Goal: Task Accomplishment & Management: Manage account settings

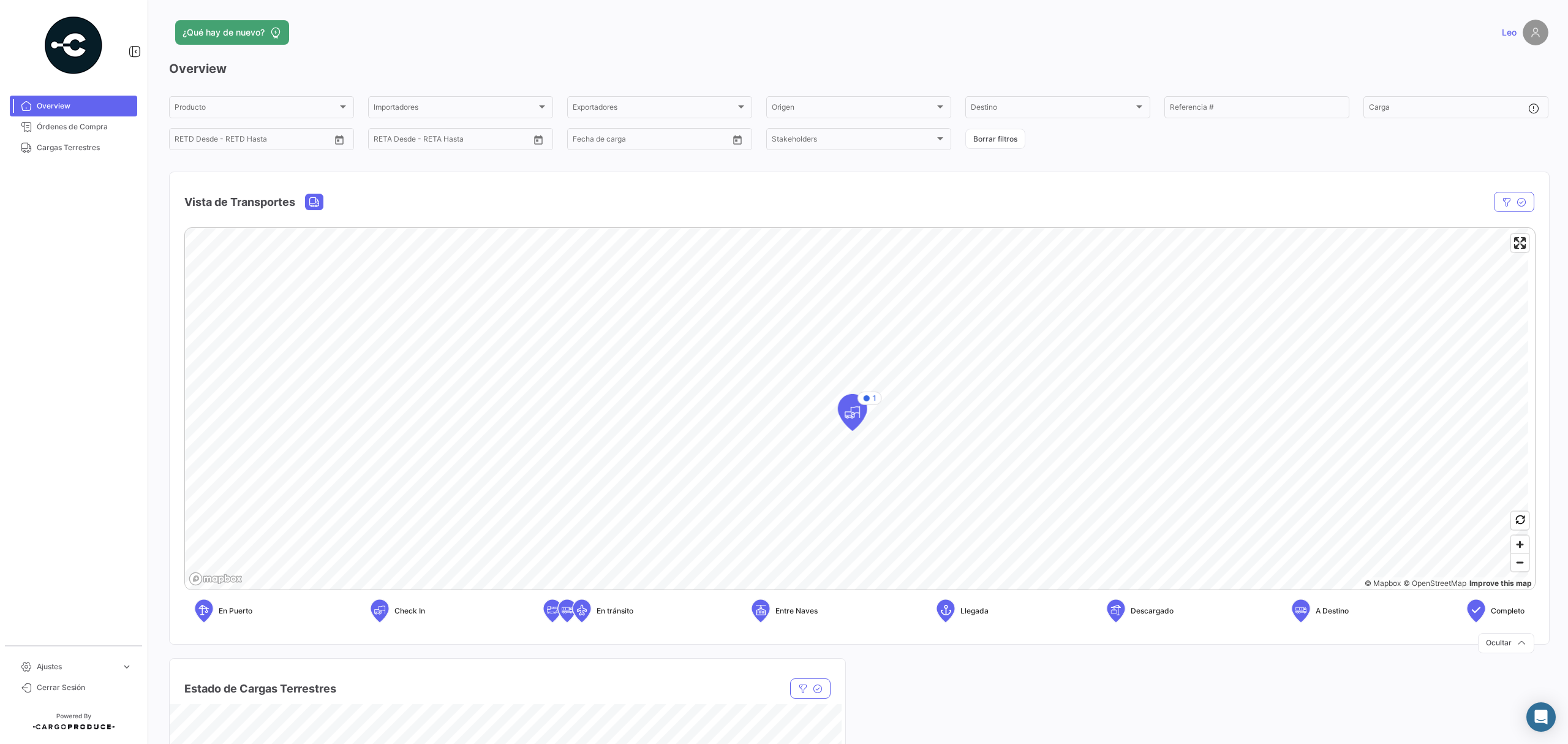
click at [1502, 28] on span "Leo" at bounding box center [1509, 32] width 15 height 12
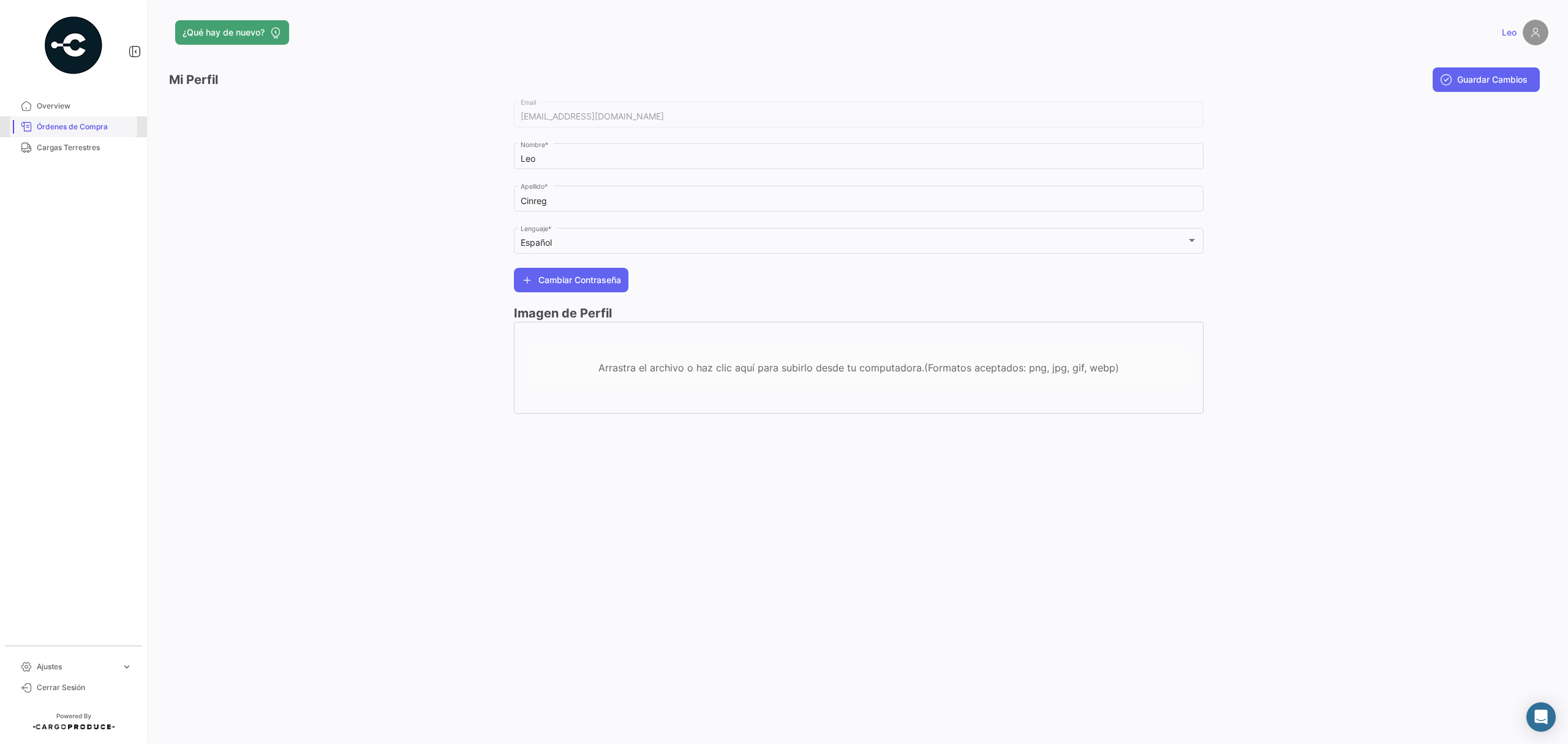
click at [69, 125] on span "Órdenes de Compra" at bounding box center [84, 127] width 96 height 11
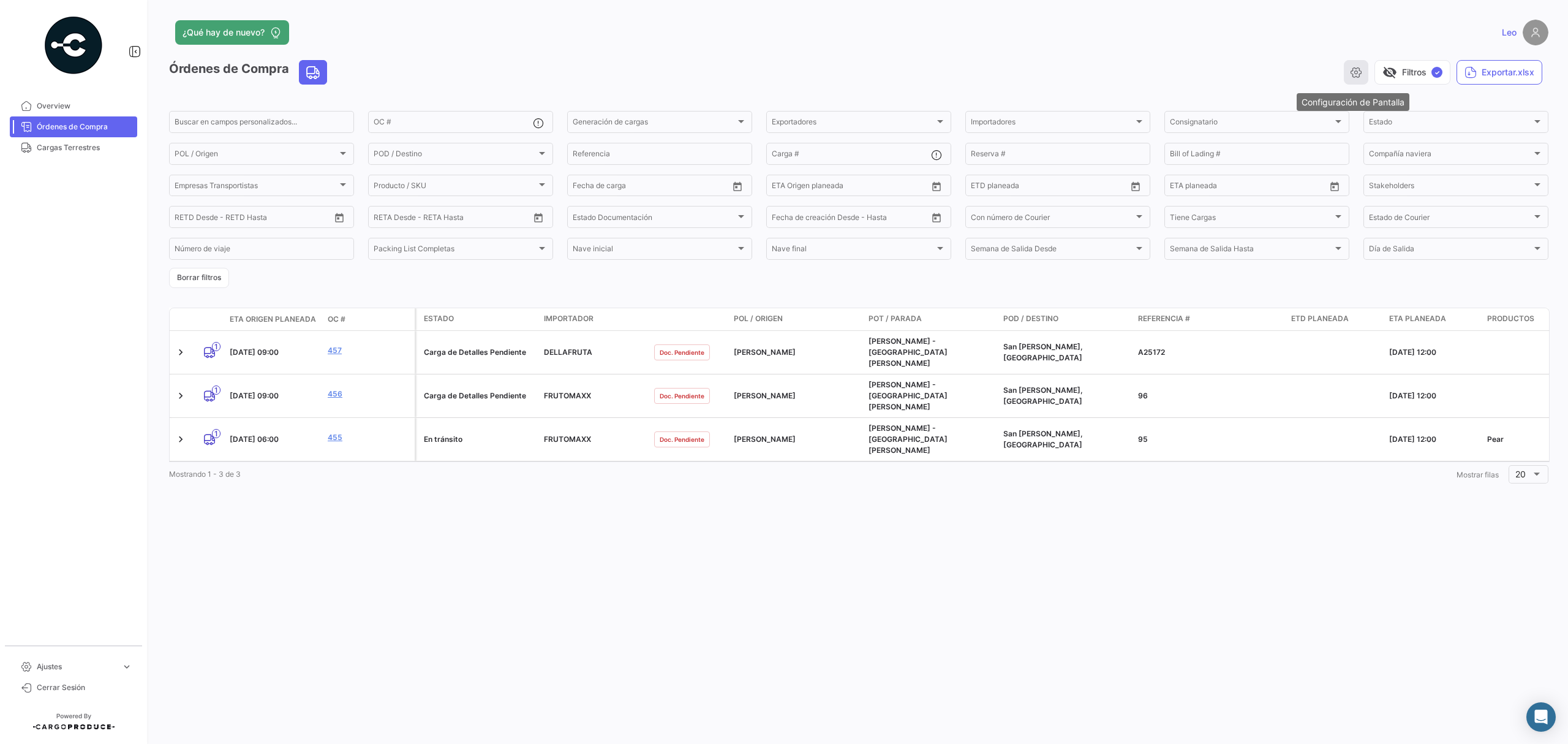
click at [1347, 79] on button "button" at bounding box center [1356, 72] width 24 height 24
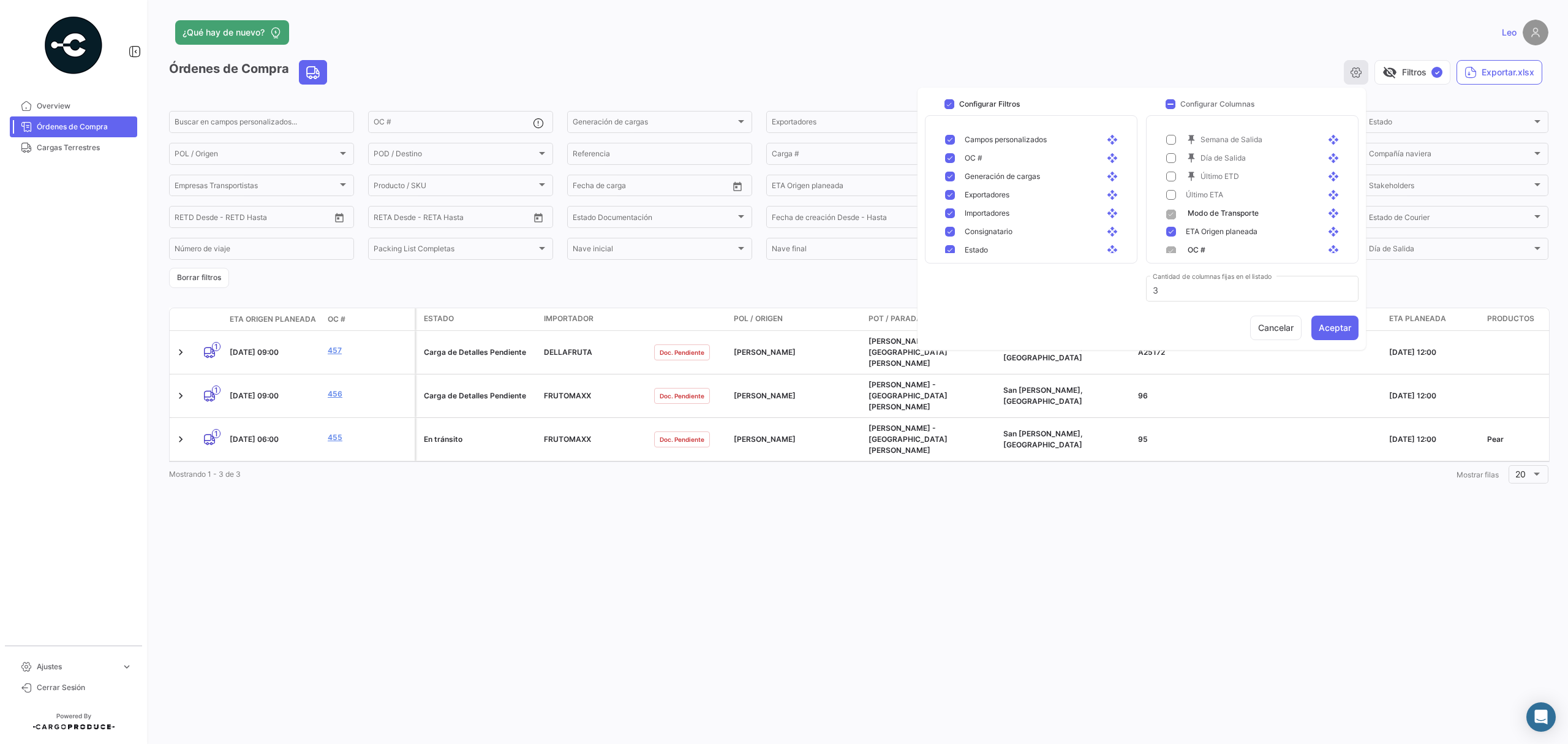
click at [1348, 79] on button "button" at bounding box center [1356, 72] width 24 height 24
click at [1407, 67] on button "visibility_off Filtros ✓" at bounding box center [1412, 72] width 76 height 24
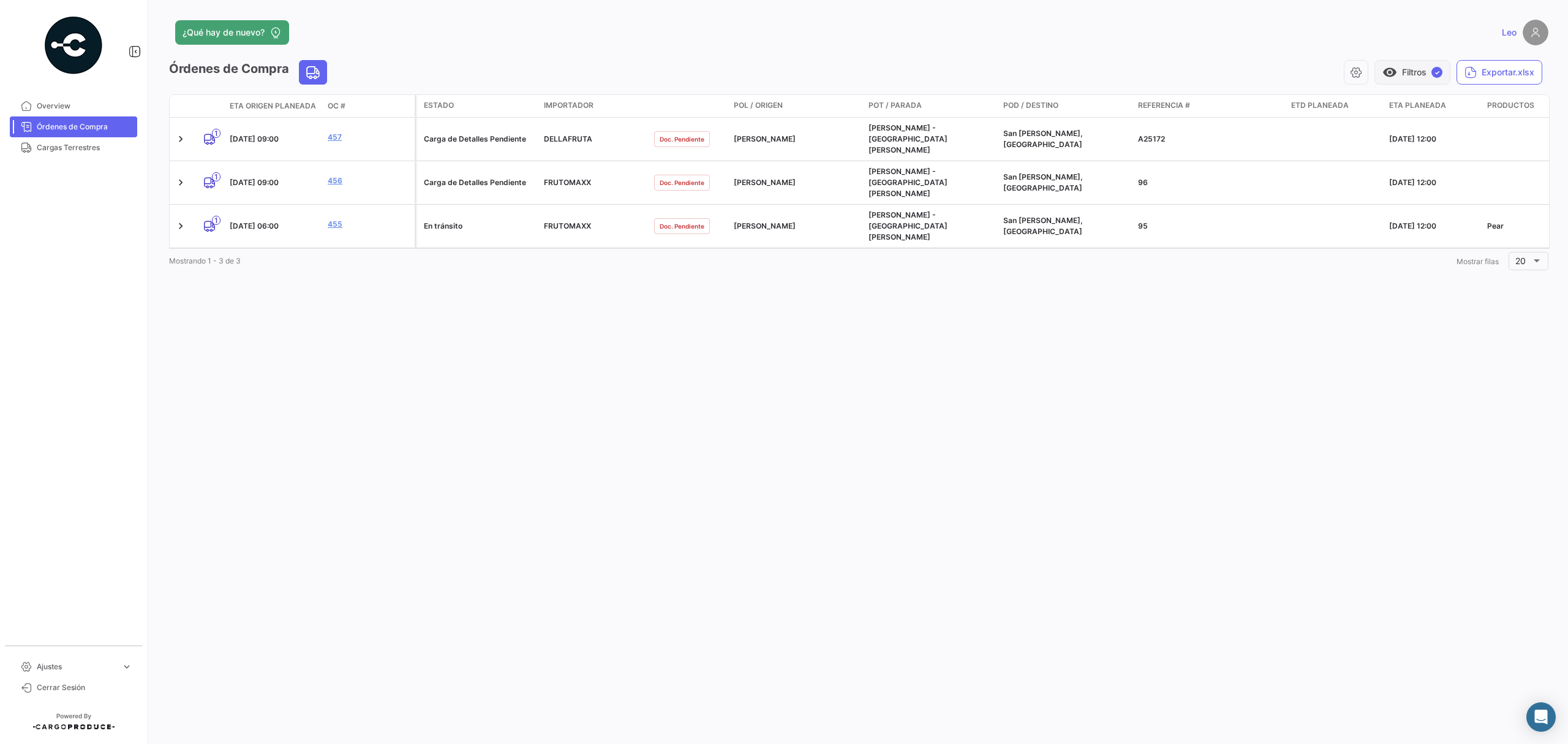
click at [1407, 67] on button "visibility Filtros ✓" at bounding box center [1412, 72] width 76 height 24
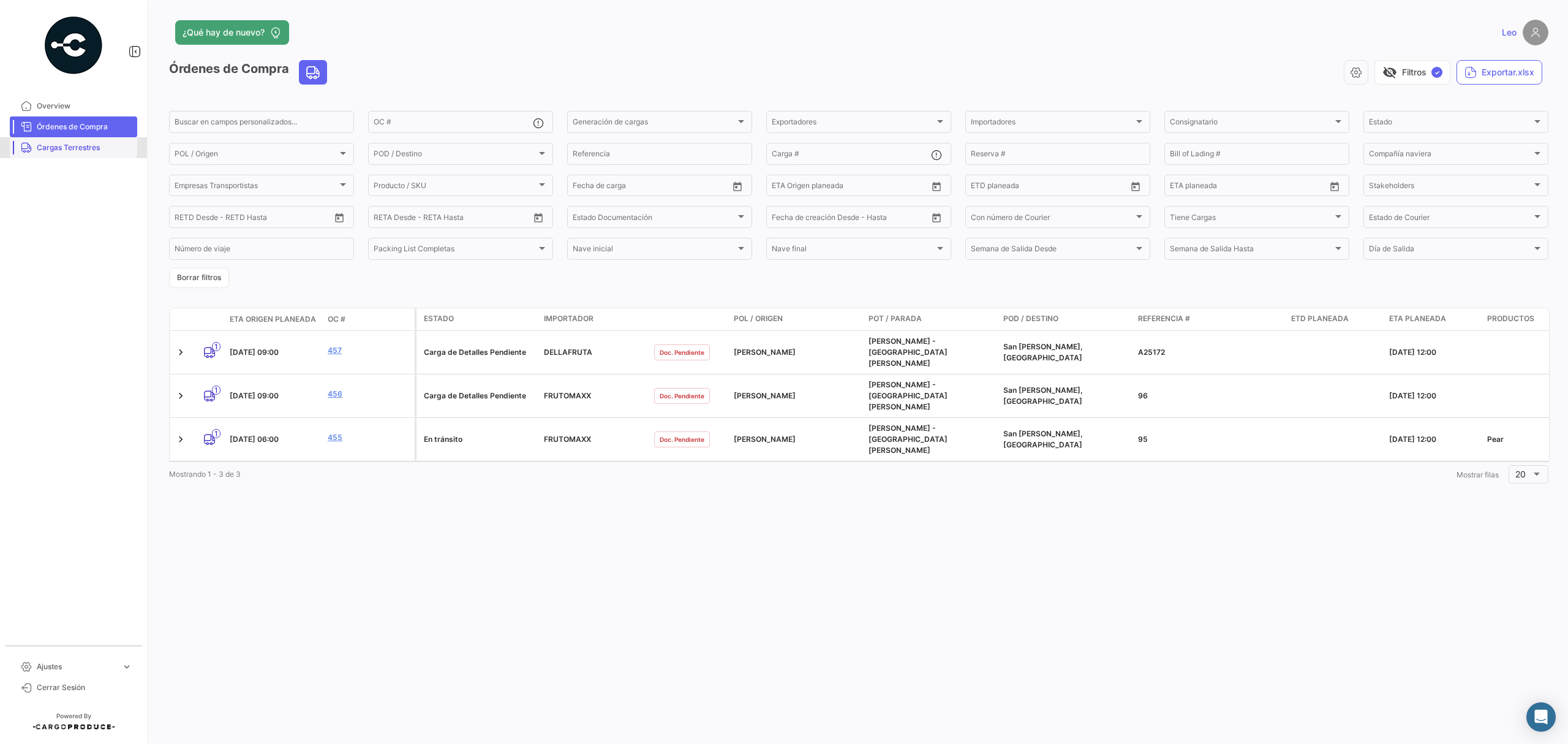
click at [81, 144] on span "Cargas Terrestres" at bounding box center [84, 147] width 96 height 11
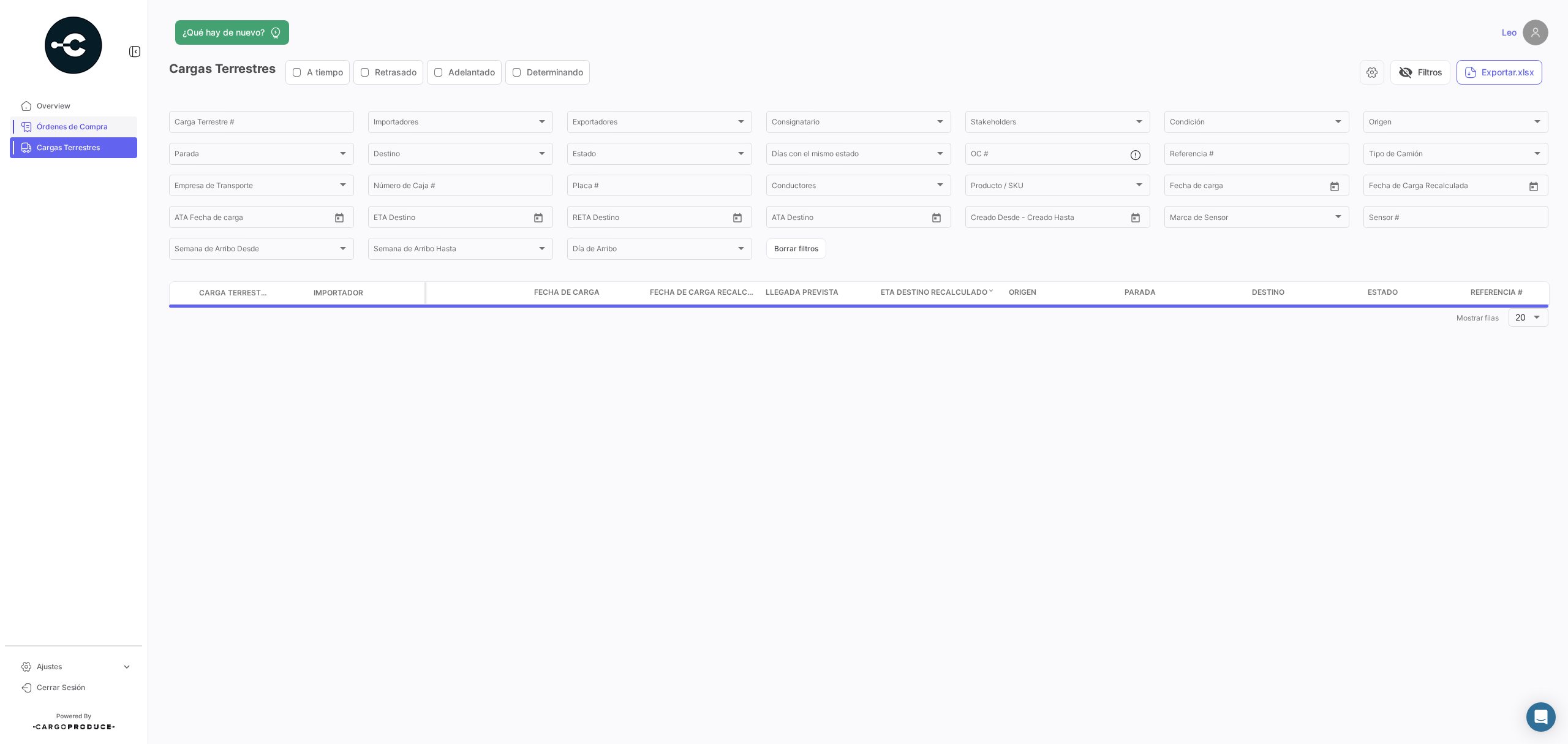
click at [77, 124] on span "Órdenes de Compra" at bounding box center [84, 127] width 96 height 11
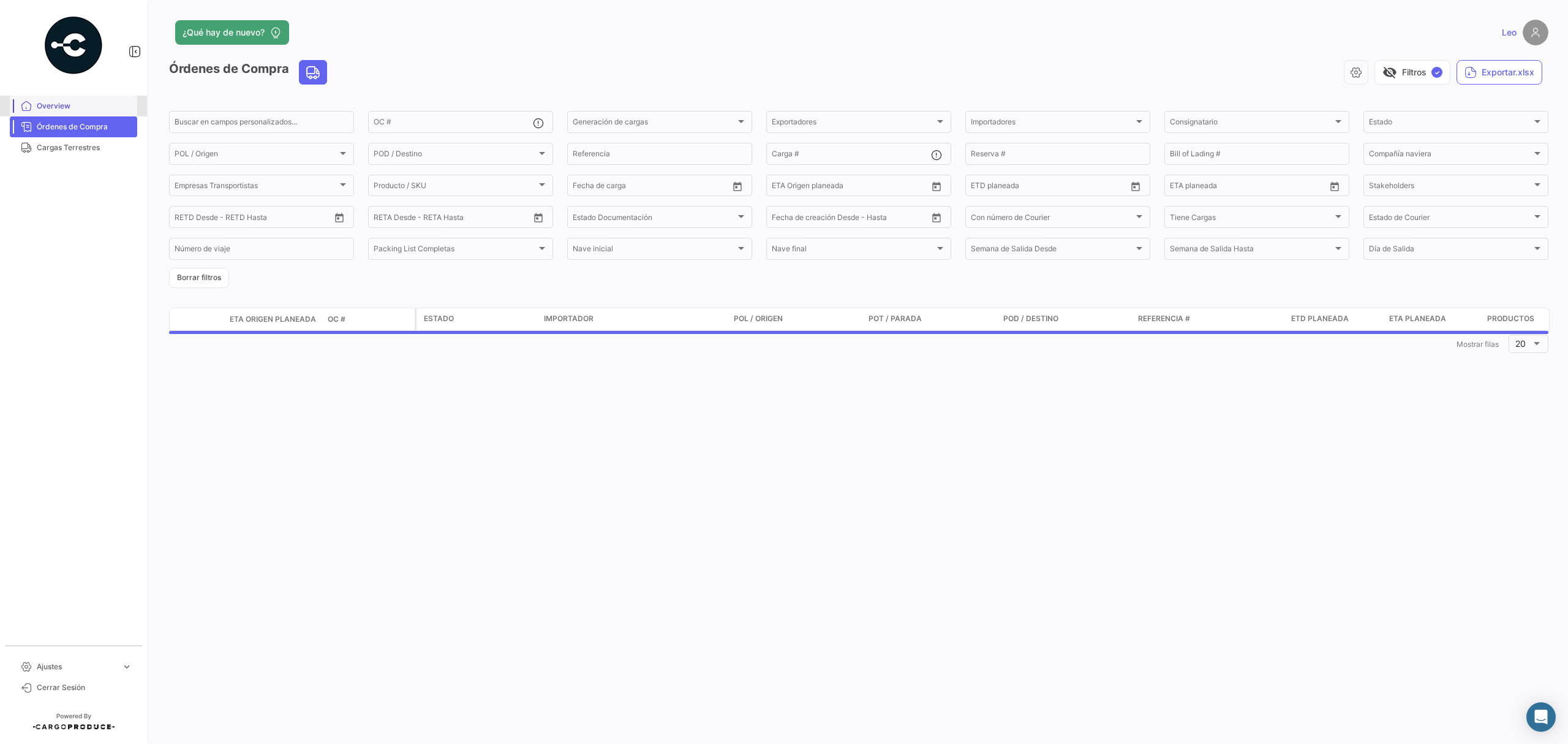
click at [96, 104] on span "Overview" at bounding box center [84, 106] width 96 height 11
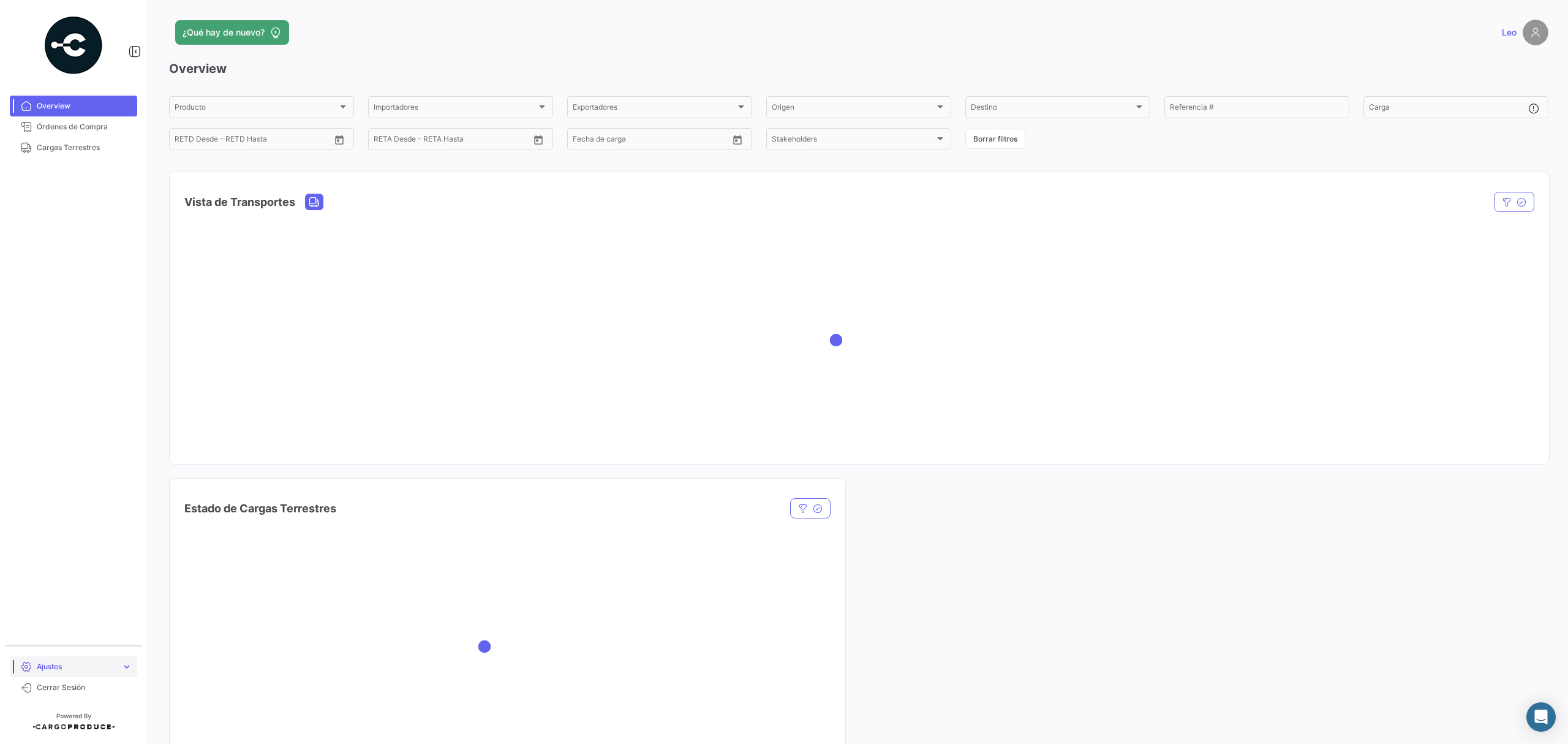
click at [76, 668] on span "Ajustes" at bounding box center [76, 666] width 79 height 11
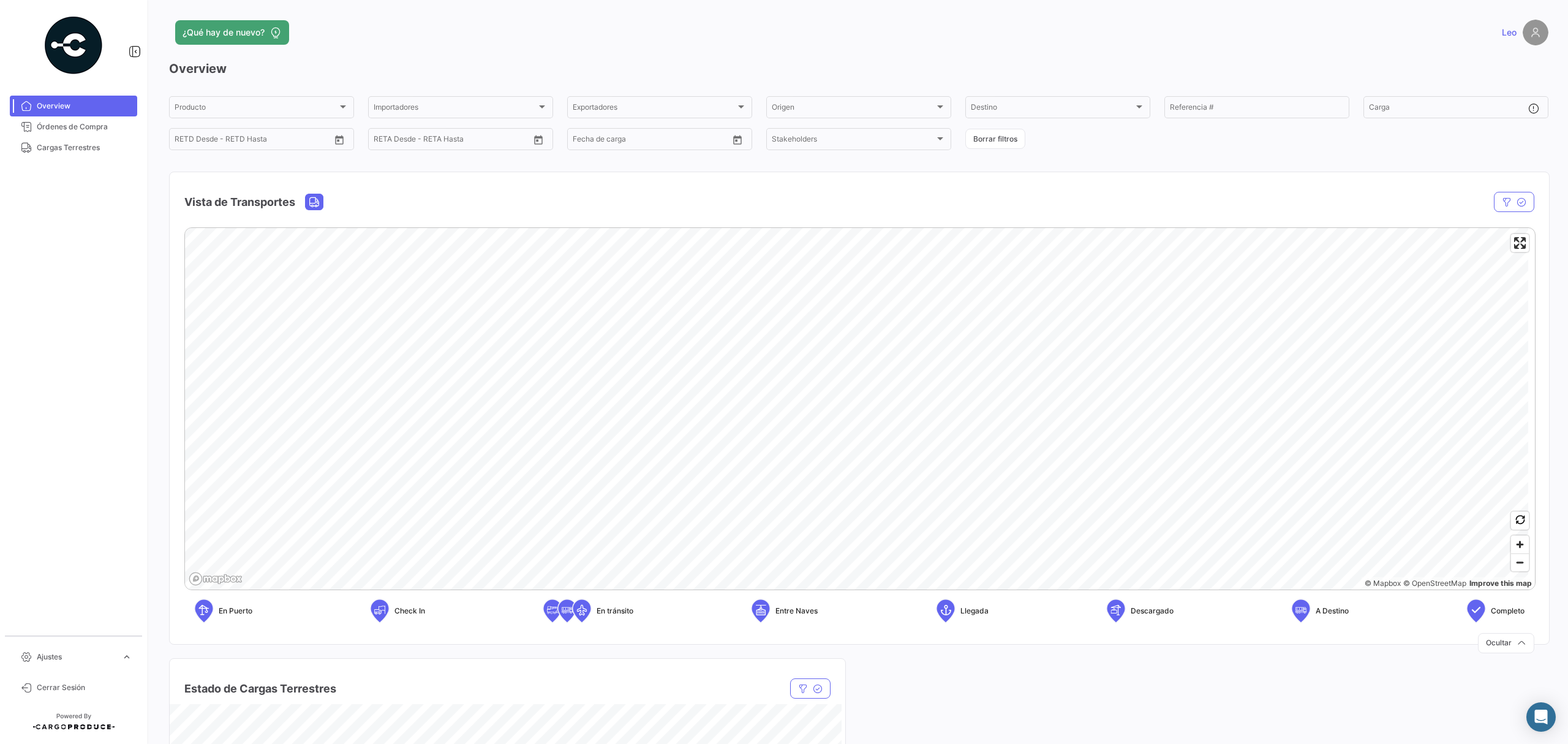
click at [76, 669] on div at bounding box center [74, 673] width 127 height 10
click at [71, 114] on link "Overview" at bounding box center [74, 106] width 127 height 21
click at [71, 119] on link "Órdenes de Compra" at bounding box center [74, 127] width 127 height 21
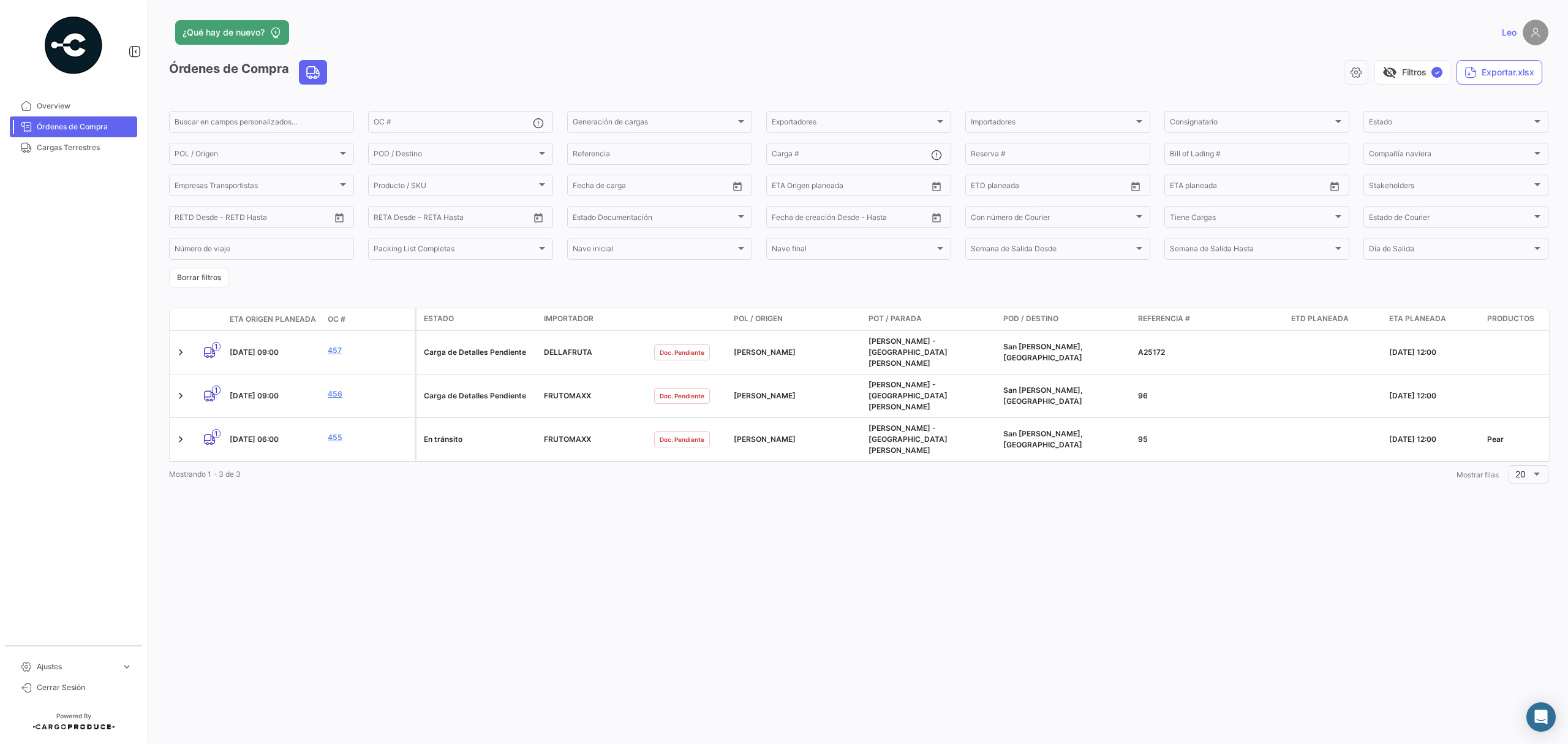
click at [1509, 24] on link "Leo" at bounding box center [1524, 32] width 46 height 26
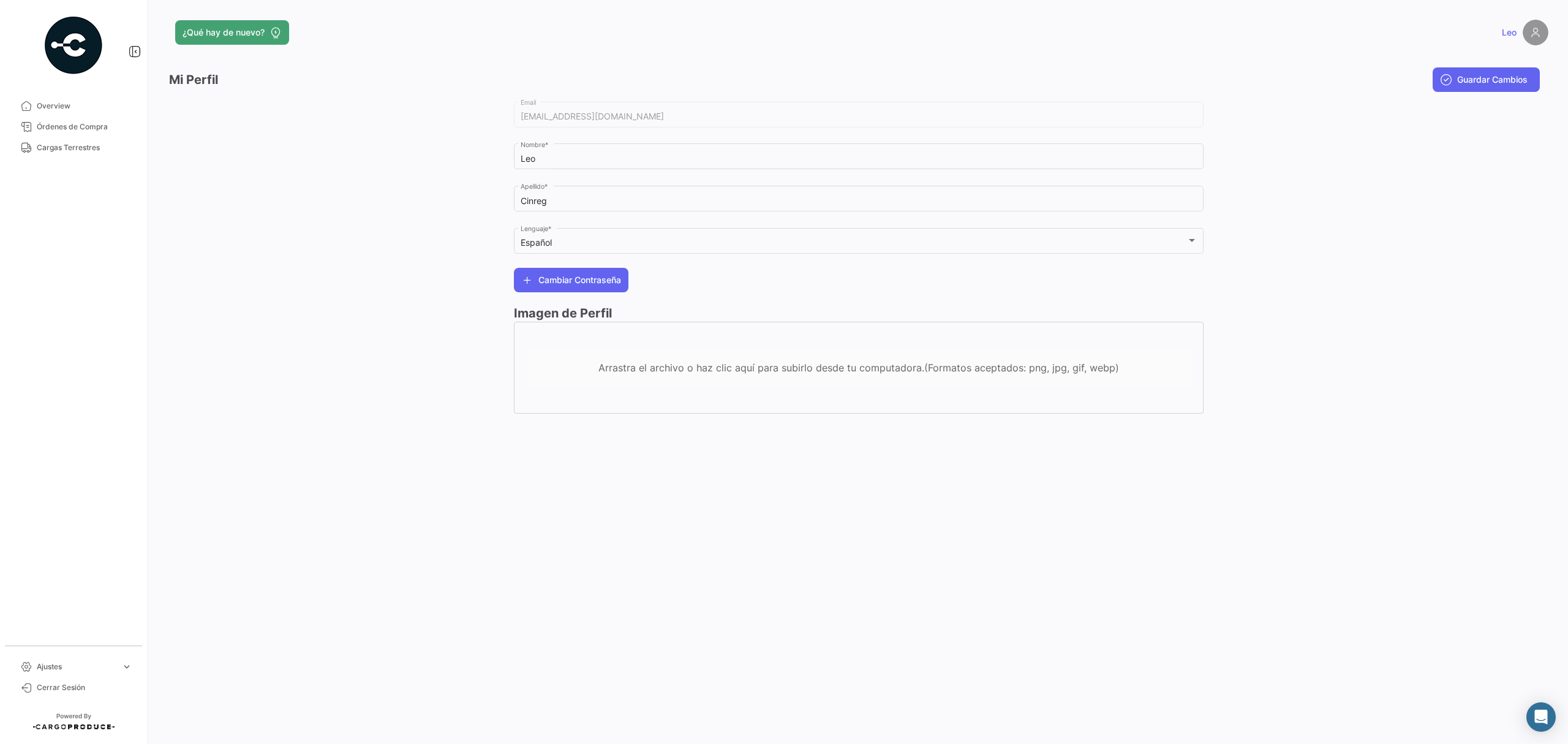
click at [696, 384] on div "Arrastra el archivo o haz clic aquí para subirlo desde tu computadora.(Formatos…" at bounding box center [858, 367] width 664 height 36
click at [57, 692] on span "Cerrar Sesión" at bounding box center [84, 687] width 96 height 11
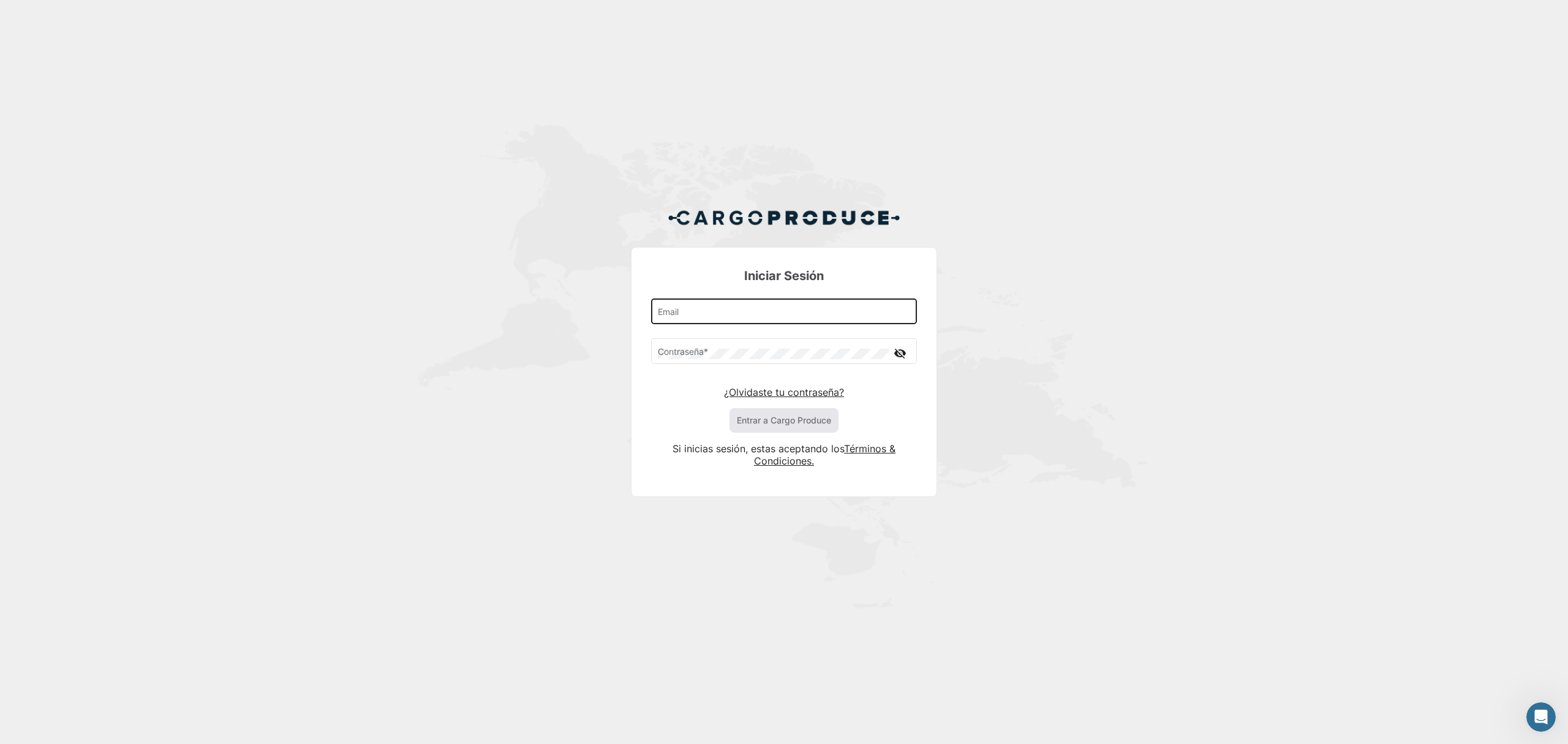
drag, startPoint x: 691, startPoint y: 327, endPoint x: 692, endPoint y: 317, distance: 10.0
click at [691, 327] on div "Email Contraseña * visibility_off ¿Olvidaste tu contraseña? Entrar a Cargo Prod…" at bounding box center [784, 364] width 266 height 136
click at [692, 314] on input "Email" at bounding box center [784, 314] width 253 height 11
paste input "[PERSON_NAME][EMAIL_ADDRESS][DOMAIN_NAME]"
type input "[PERSON_NAME][EMAIL_ADDRESS][DOMAIN_NAME]"
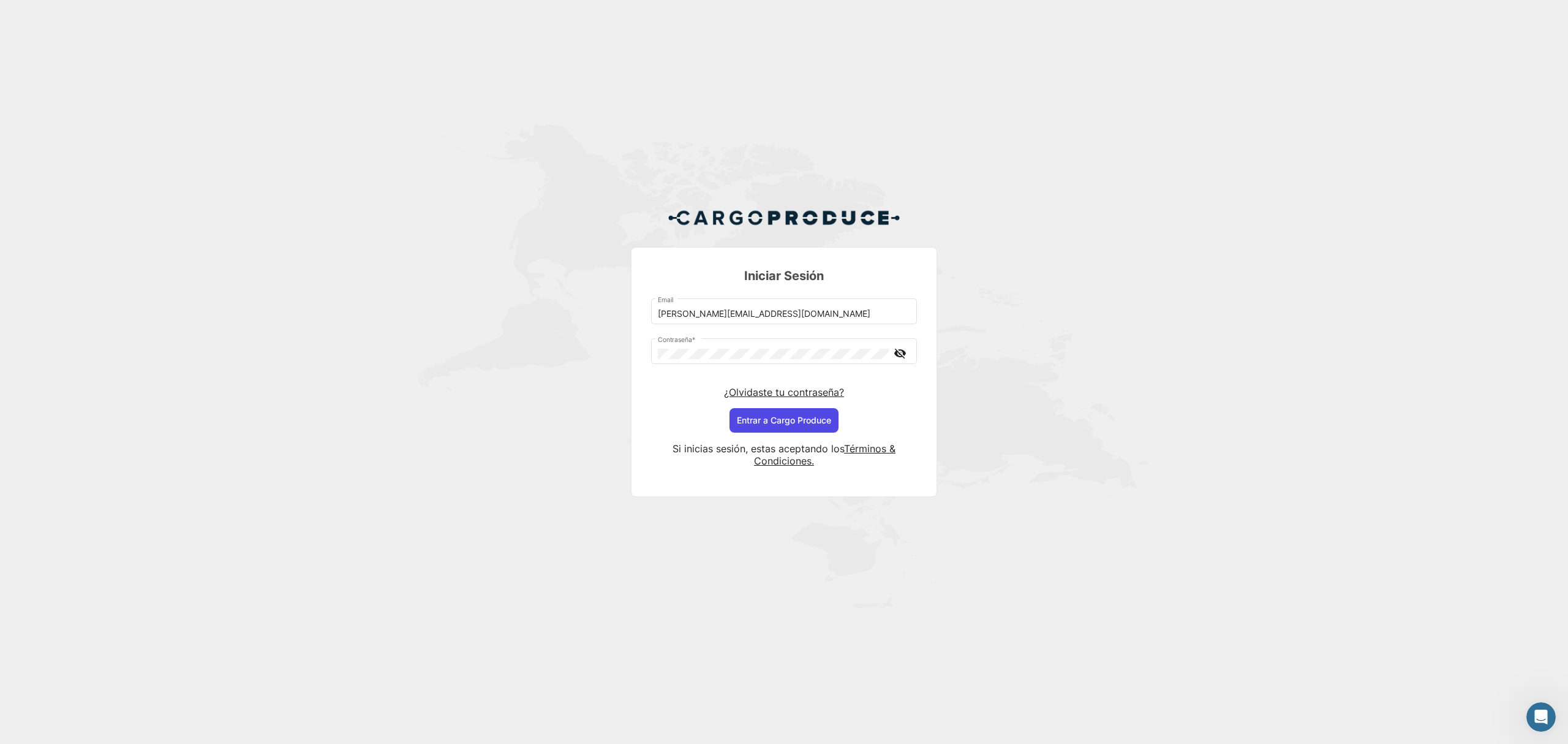
click at [744, 420] on button "Entrar a Cargo Produce" at bounding box center [784, 420] width 109 height 24
